Goal: Task Accomplishment & Management: Complete application form

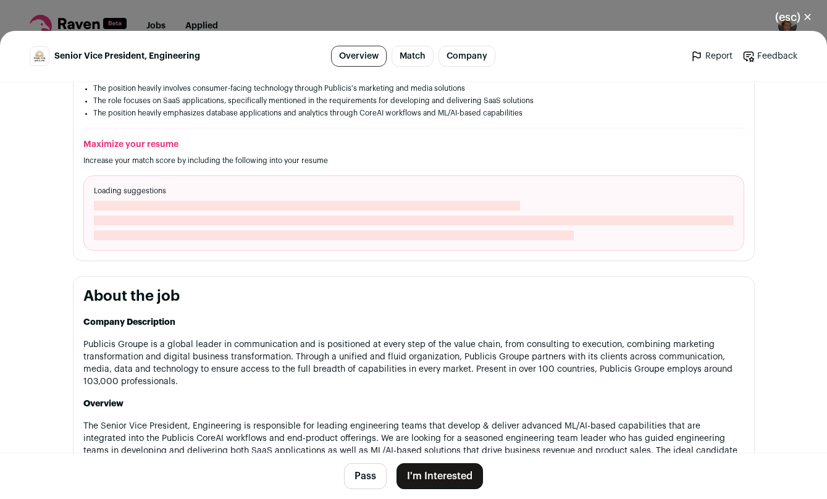
scroll to position [792, 0]
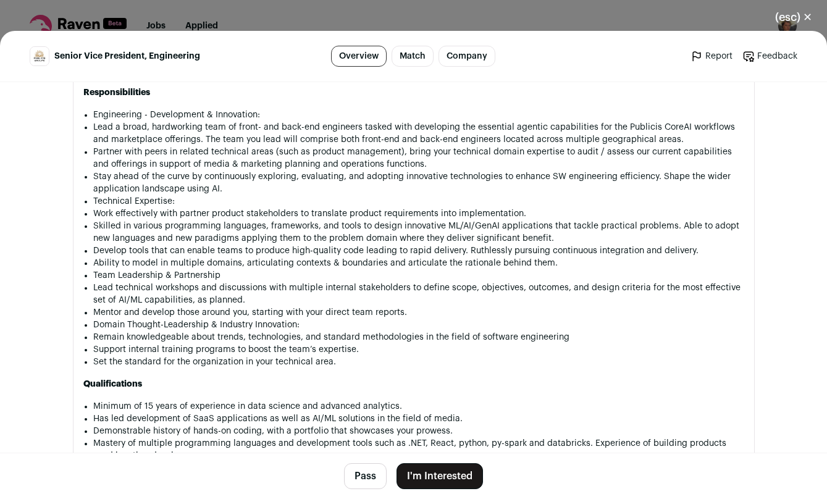
click at [421, 470] on button "I'm Interested" at bounding box center [440, 476] width 86 height 26
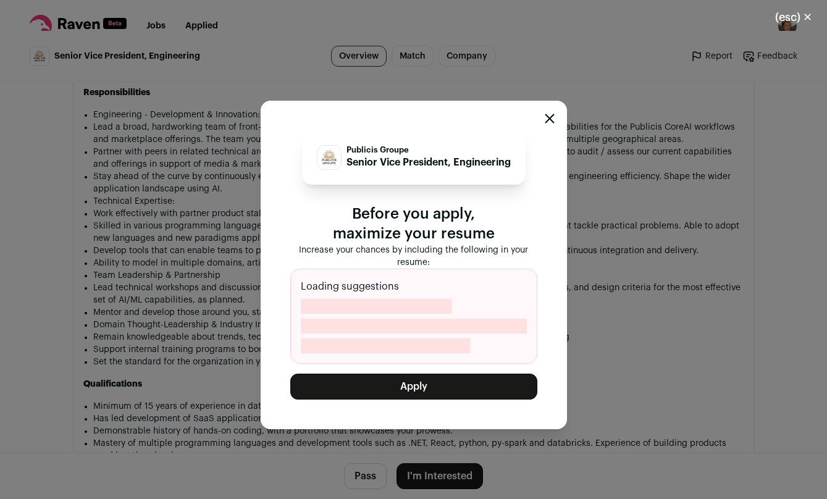
click at [437, 390] on button "Apply" at bounding box center [413, 387] width 247 height 26
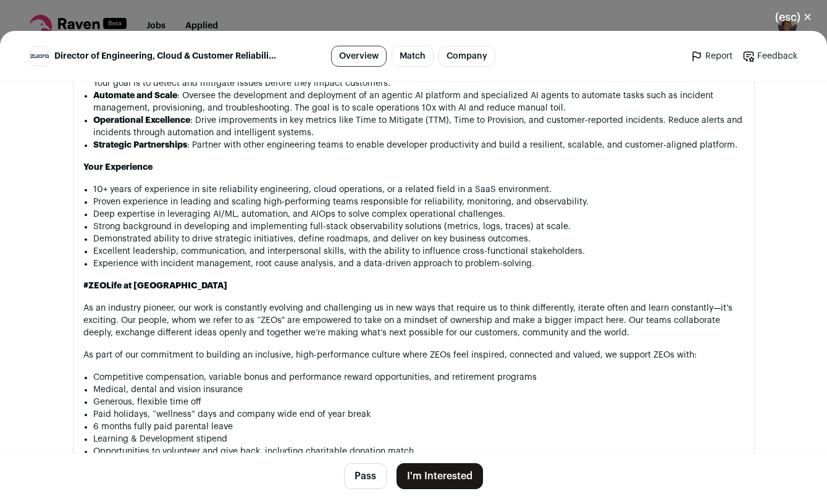
scroll to position [1095, 0]
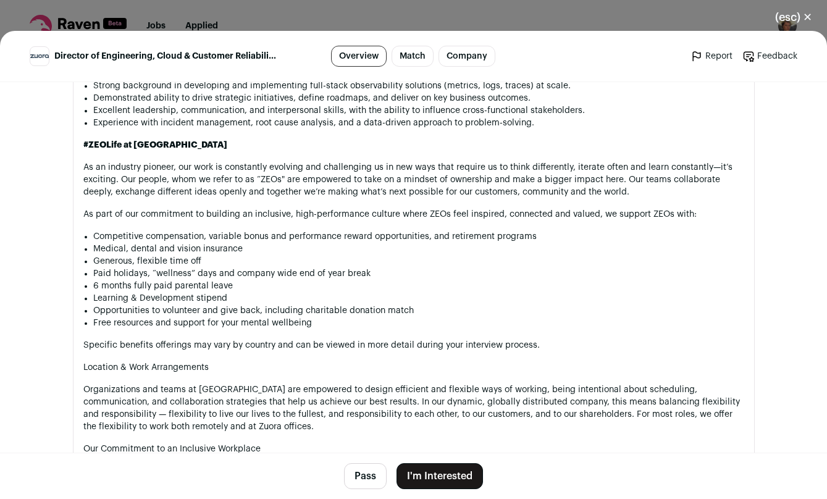
click at [432, 470] on button "I'm Interested" at bounding box center [440, 476] width 86 height 26
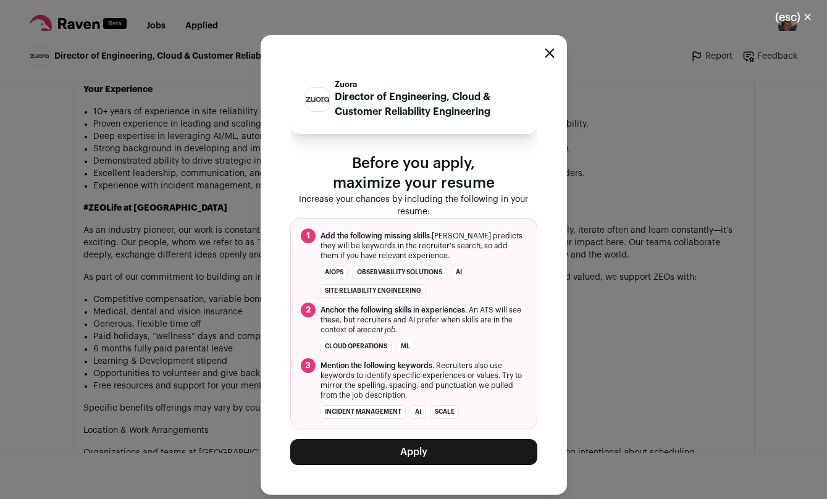
scroll to position [1158, 0]
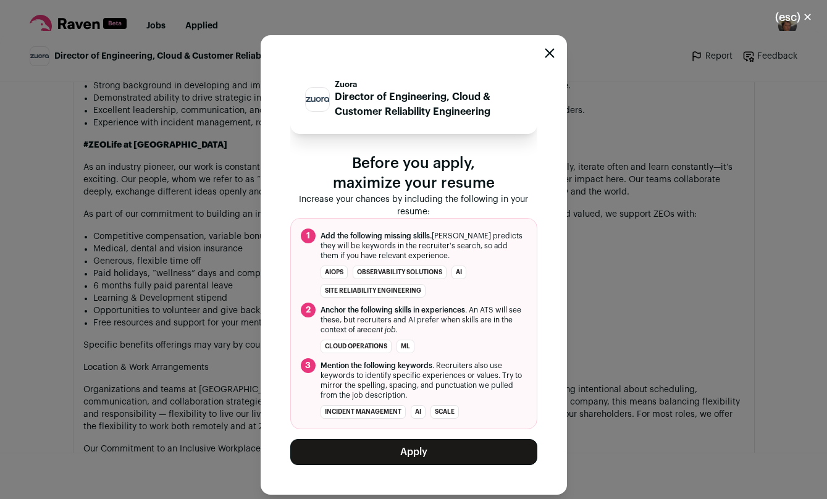
click at [418, 397] on span "Mention the following keywords . Recruiters also use keywords to identify speci…" at bounding box center [424, 381] width 206 height 40
click at [423, 449] on button "Apply" at bounding box center [413, 452] width 247 height 26
